Goal: Find specific fact

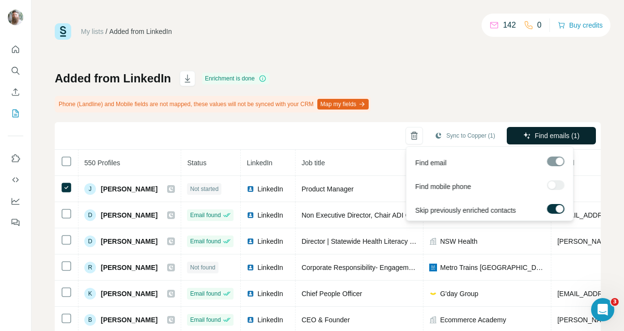
click at [524, 137] on icon "button" at bounding box center [527, 135] width 6 height 6
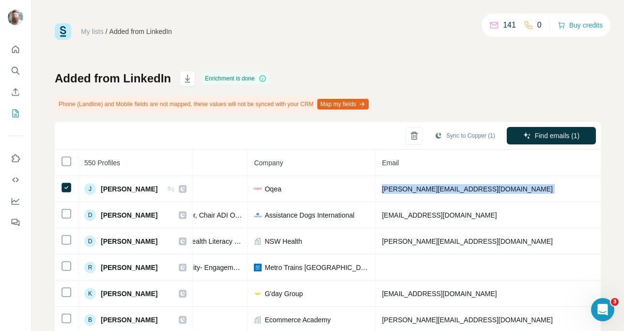
scroll to position [0, 337]
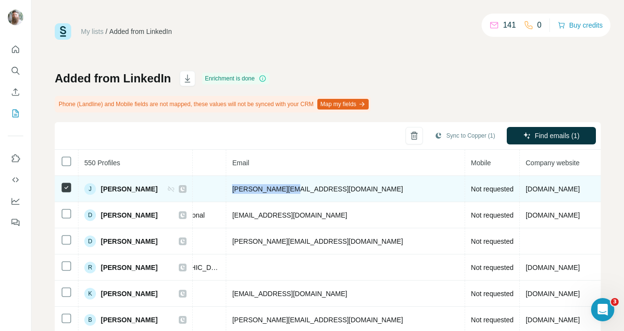
drag, startPoint x: 557, startPoint y: 188, endPoint x: 294, endPoint y: 190, distance: 262.6
click at [294, 190] on td "jenelle@oqea.com" at bounding box center [345, 189] width 239 height 26
copy span "jenelle@oqea.com"
drag, startPoint x: 435, startPoint y: 190, endPoint x: 408, endPoint y: 189, distance: 27.2
click at [520, 189] on td "oqea.com" at bounding box center [581, 189] width 122 height 26
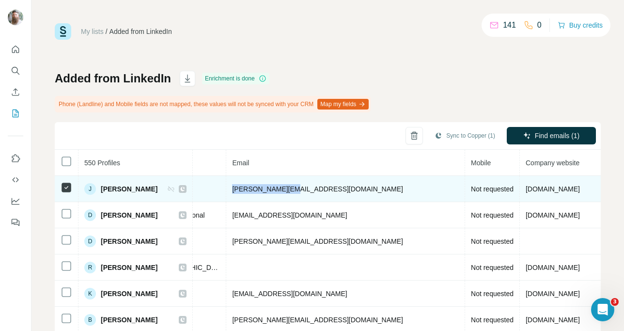
drag, startPoint x: 289, startPoint y: 188, endPoint x: 219, endPoint y: 186, distance: 69.8
click at [226, 186] on td "jenelle@oqea.com" at bounding box center [345, 189] width 239 height 26
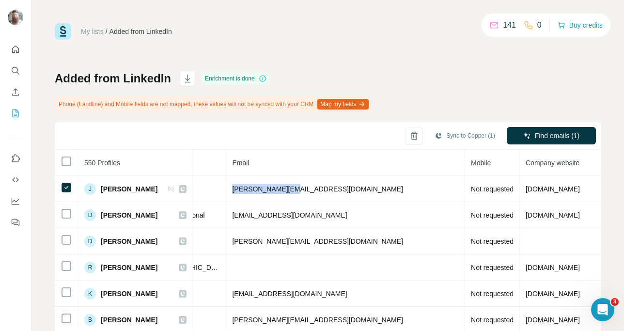
copy span "jenelle@oqea.com"
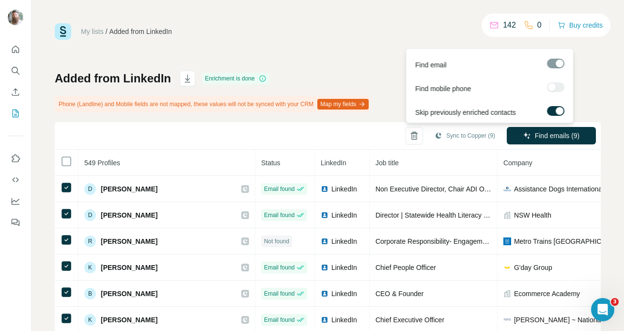
scroll to position [177, 0]
